Goal: Find specific page/section: Find specific page/section

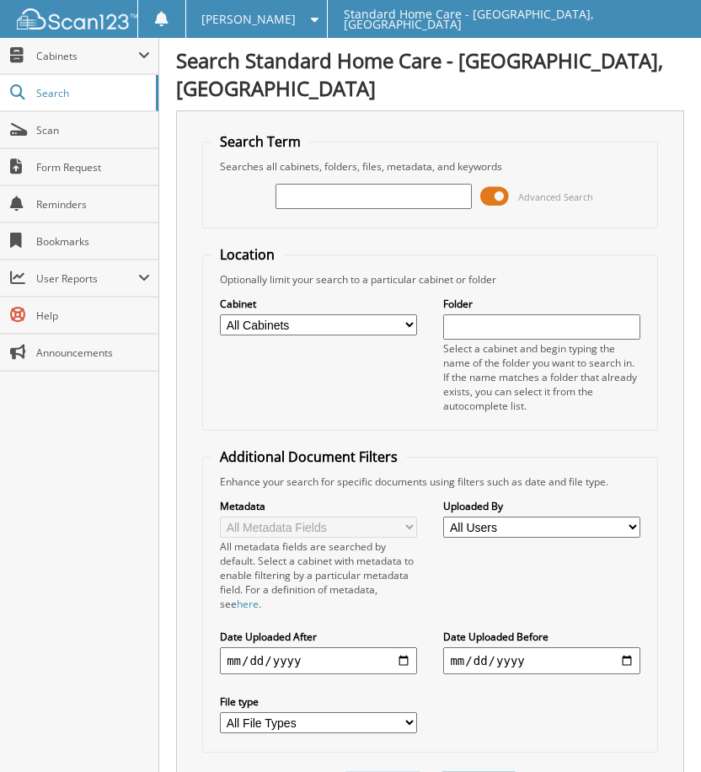
click at [356, 184] on input "text" at bounding box center [374, 196] width 196 height 25
type input "delali"
click at [478, 771] on button "Search" at bounding box center [479, 786] width 76 height 31
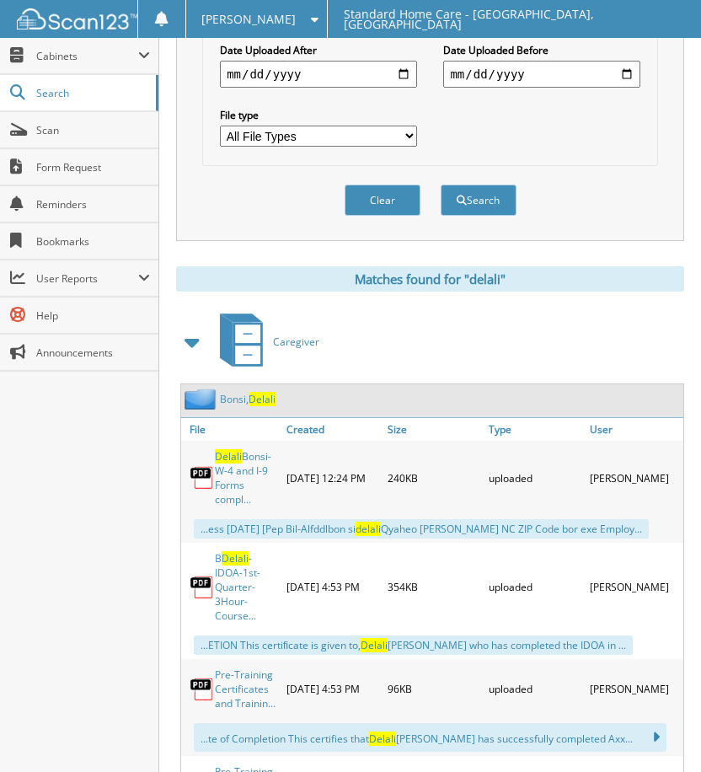
scroll to position [590, 0]
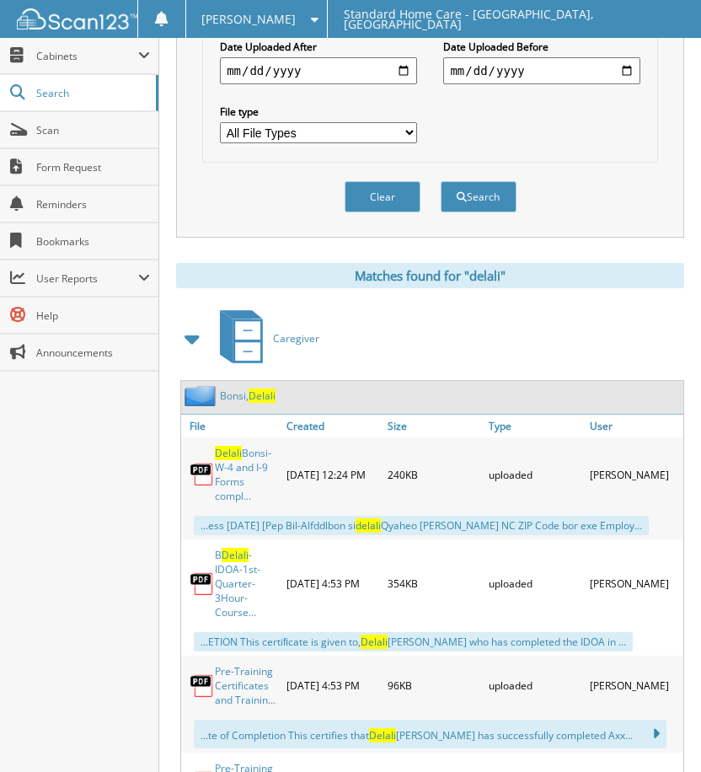
click at [237, 389] on link "[PERSON_NAME]" at bounding box center [248, 396] width 56 height 14
